Goal: Subscribe to service/newsletter

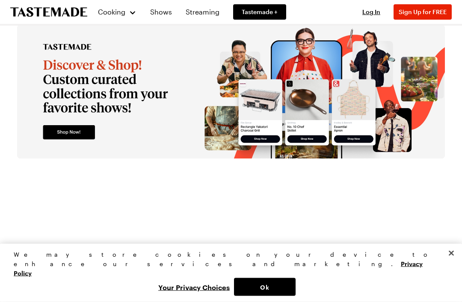
scroll to position [1441, 0]
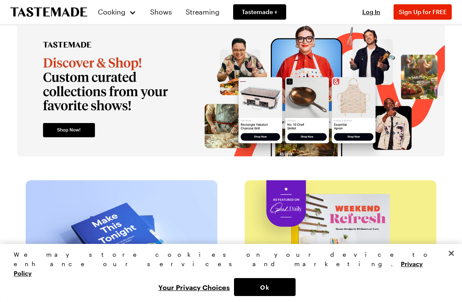
click at [415, 2] on div "Log In Sign Up Log In Sign Up for FREE" at bounding box center [402, 12] width 97 height 24
click at [410, 7] on button "Sign Up for FREE" at bounding box center [422, 11] width 58 height 15
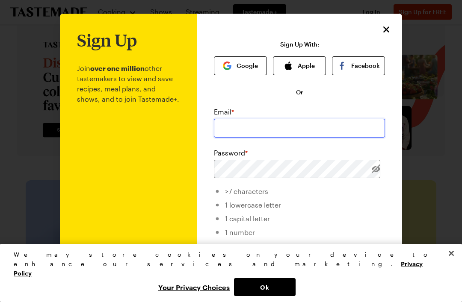
click at [233, 130] on input "email" at bounding box center [299, 128] width 171 height 19
type input "[EMAIL_ADDRESS][DOMAIN_NAME]"
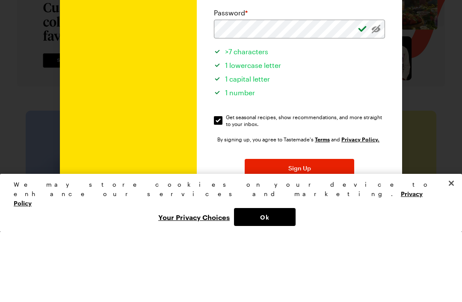
click at [146, 109] on p "Join over one million other tastemakers to view and save recipes, meal plans, a…" at bounding box center [128, 138] width 103 height 319
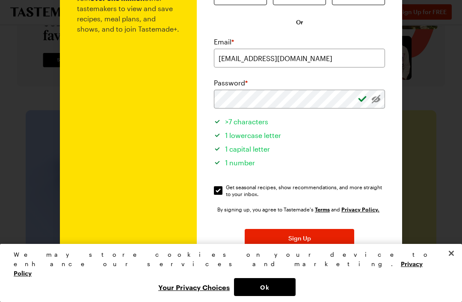
click at [270, 234] on button "Sign Up" at bounding box center [298, 238] width 109 height 19
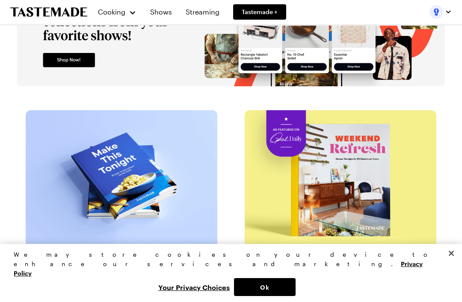
scroll to position [1441, 0]
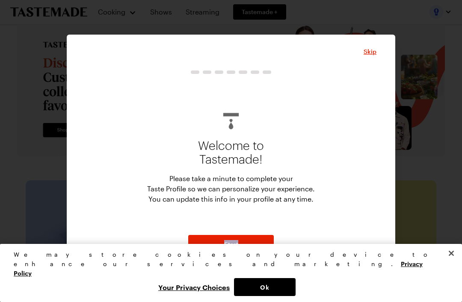
click at [222, 252] on button "Start" at bounding box center [230, 244] width 85 height 19
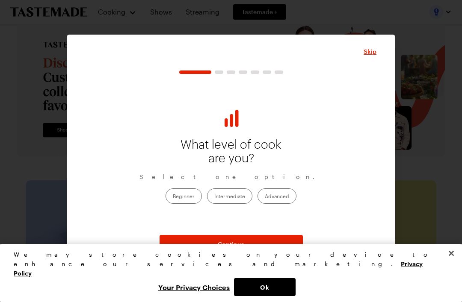
click at [233, 203] on label "Intermediate" at bounding box center [229, 195] width 45 height 15
click at [214, 197] on input "Intermediate" at bounding box center [214, 197] width 0 height 0
click at [184, 253] on button "Continue" at bounding box center [230, 244] width 143 height 19
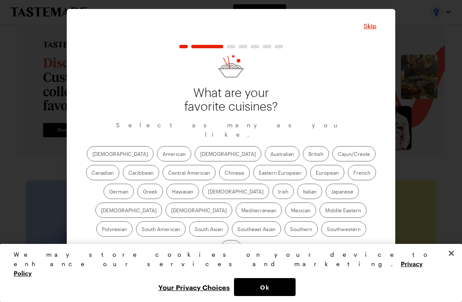
click at [157, 162] on label "American" at bounding box center [174, 153] width 34 height 15
click at [162, 155] on input "American" at bounding box center [162, 155] width 0 height 0
click at [219, 180] on label "Chinese" at bounding box center [234, 172] width 31 height 15
click at [224, 174] on input "Chinese" at bounding box center [224, 174] width 0 height 0
click at [159, 170] on label "Caribbean" at bounding box center [141, 172] width 36 height 15
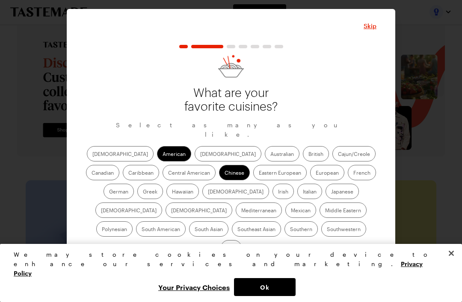
click at [128, 174] on input "Caribbean" at bounding box center [128, 174] width 0 height 0
click at [347, 180] on label "French" at bounding box center [361, 172] width 28 height 15
click at [353, 174] on input "French" at bounding box center [353, 174] width 0 height 0
click at [297, 199] on label "Italian" at bounding box center [309, 191] width 25 height 15
click at [303, 192] on input "Italian" at bounding box center [303, 192] width 0 height 0
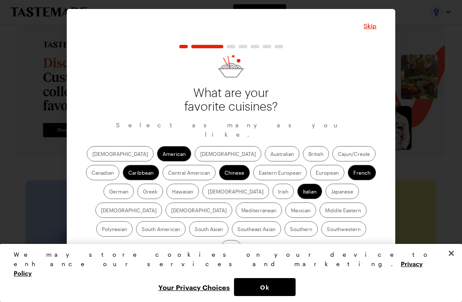
click at [166, 199] on label "Hawaiian" at bounding box center [182, 191] width 32 height 15
click at [172, 192] on input "Hawaiian" at bounding box center [172, 192] width 0 height 0
click at [272, 199] on label "Irish" at bounding box center [282, 191] width 21 height 15
click at [278, 192] on input "Irish" at bounding box center [278, 192] width 0 height 0
click at [321, 237] on label "Southwestern" at bounding box center [343, 228] width 45 height 15
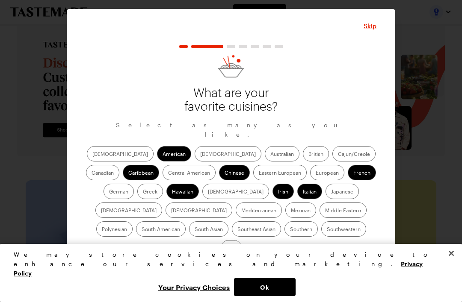
click at [327, 230] on input "Southwestern" at bounding box center [327, 230] width 0 height 0
click at [285, 218] on label "Mexican" at bounding box center [300, 210] width 31 height 15
click at [291, 211] on input "Mexican" at bounding box center [291, 211] width 0 height 0
click at [284, 237] on label "Southern" at bounding box center [300, 228] width 33 height 15
click at [290, 230] on input "Southern" at bounding box center [290, 230] width 0 height 0
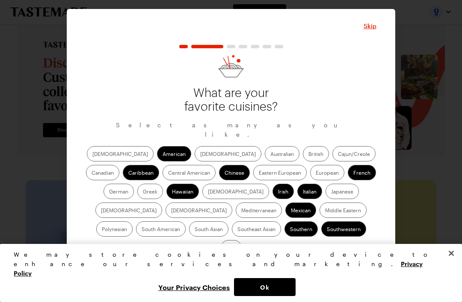
click at [241, 246] on label "Thai" at bounding box center [231, 247] width 21 height 15
click at [226, 249] on input "Thai" at bounding box center [226, 249] width 0 height 0
click at [239, 273] on span "Continue" at bounding box center [231, 270] width 26 height 9
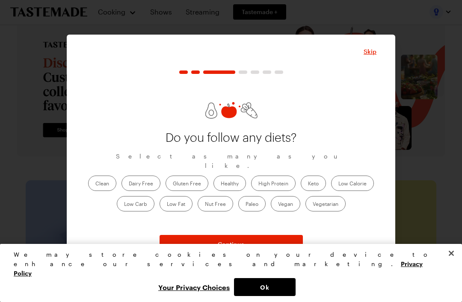
click at [132, 212] on label "Low Carb" at bounding box center [136, 203] width 38 height 15
click at [124, 205] on Carb "Low Carb" at bounding box center [124, 205] width 0 height 0
click at [350, 191] on label "Low Calorie" at bounding box center [352, 183] width 43 height 15
click at [338, 184] on Calorie "Low Calorie" at bounding box center [338, 184] width 0 height 0
click at [171, 212] on label "Low Fat" at bounding box center [175, 203] width 33 height 15
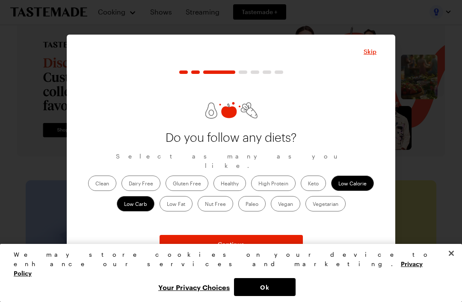
click at [167, 205] on Fat "Low Fat" at bounding box center [167, 205] width 0 height 0
click at [185, 254] on button "Continue" at bounding box center [230, 244] width 143 height 19
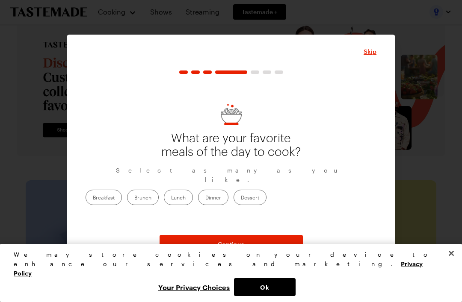
click at [193, 202] on label "Lunch" at bounding box center [178, 197] width 29 height 15
click at [171, 198] on input "Lunch" at bounding box center [171, 198] width 0 height 0
click at [194, 253] on button "Continue" at bounding box center [230, 244] width 143 height 19
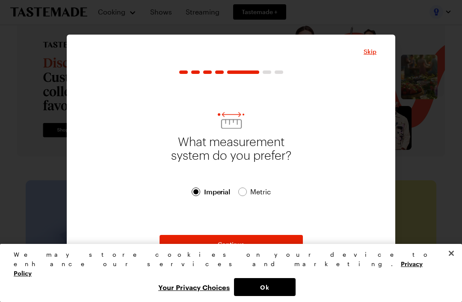
click at [180, 254] on button "Continue" at bounding box center [230, 244] width 143 height 19
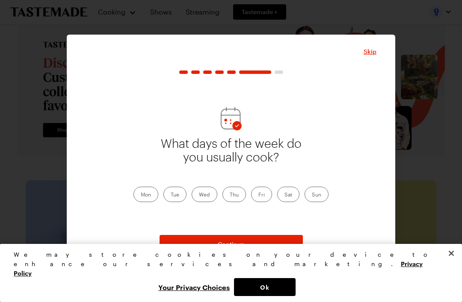
click at [139, 202] on label "Mon" at bounding box center [145, 194] width 25 height 15
click at [141, 195] on input "Mon" at bounding box center [141, 195] width 0 height 0
click at [177, 202] on label "Tue" at bounding box center [174, 194] width 23 height 15
click at [171, 195] on input "Tue" at bounding box center [171, 195] width 0 height 0
click at [203, 202] on label "Wed" at bounding box center [204, 194] width 26 height 15
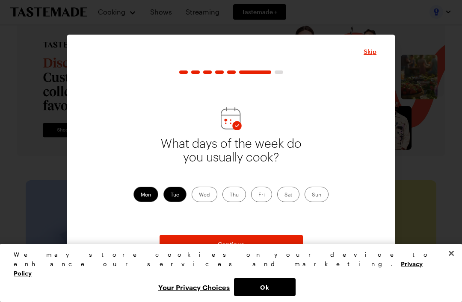
click at [199, 195] on input "Wed" at bounding box center [199, 195] width 0 height 0
click at [233, 202] on label "Thu" at bounding box center [234, 194] width 24 height 15
click at [230, 195] on input "Thu" at bounding box center [230, 195] width 0 height 0
click at [259, 202] on label "Fri" at bounding box center [261, 194] width 21 height 15
click at [258, 195] on input "Fri" at bounding box center [258, 195] width 0 height 0
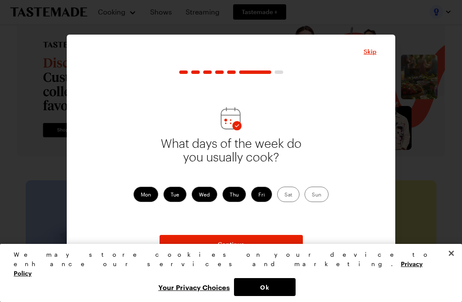
click at [290, 202] on label "Sat" at bounding box center [288, 194] width 22 height 15
click at [284, 195] on input "Sat" at bounding box center [284, 195] width 0 height 0
click at [233, 249] on span "Continue" at bounding box center [231, 244] width 26 height 9
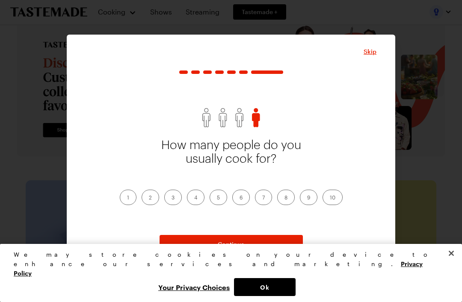
click at [128, 205] on label "1" at bounding box center [128, 197] width 17 height 15
click at [127, 198] on input "1" at bounding box center [127, 198] width 0 height 0
click at [197, 253] on button "Continue" at bounding box center [230, 244] width 143 height 19
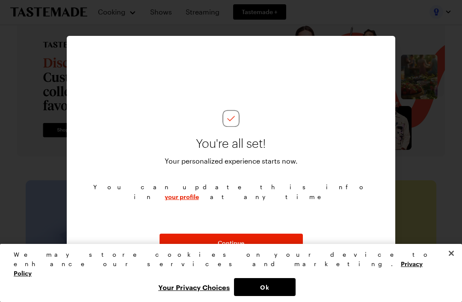
click at [183, 253] on button "Continue" at bounding box center [230, 243] width 143 height 19
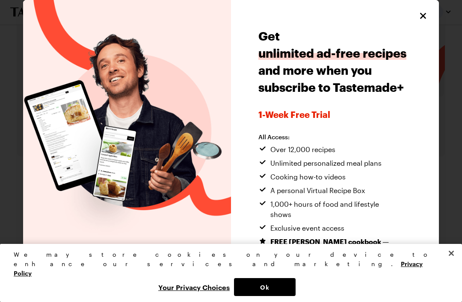
click at [295, 296] on button "Ok" at bounding box center [265, 287] width 62 height 18
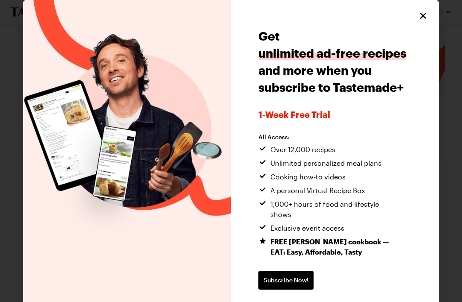
click at [283, 271] on link "Subscribe Now!" at bounding box center [285, 280] width 55 height 19
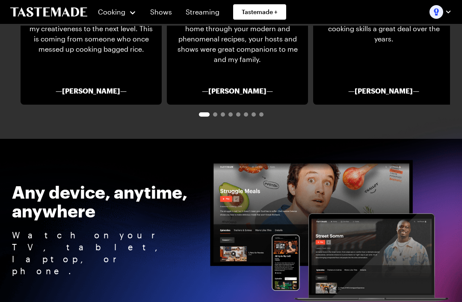
scroll to position [1458, 0]
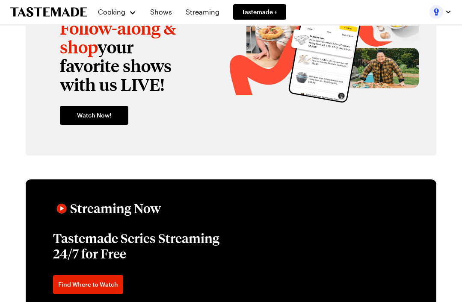
scroll to position [1120, 0]
